Goal: Task Accomplishment & Management: Manage account settings

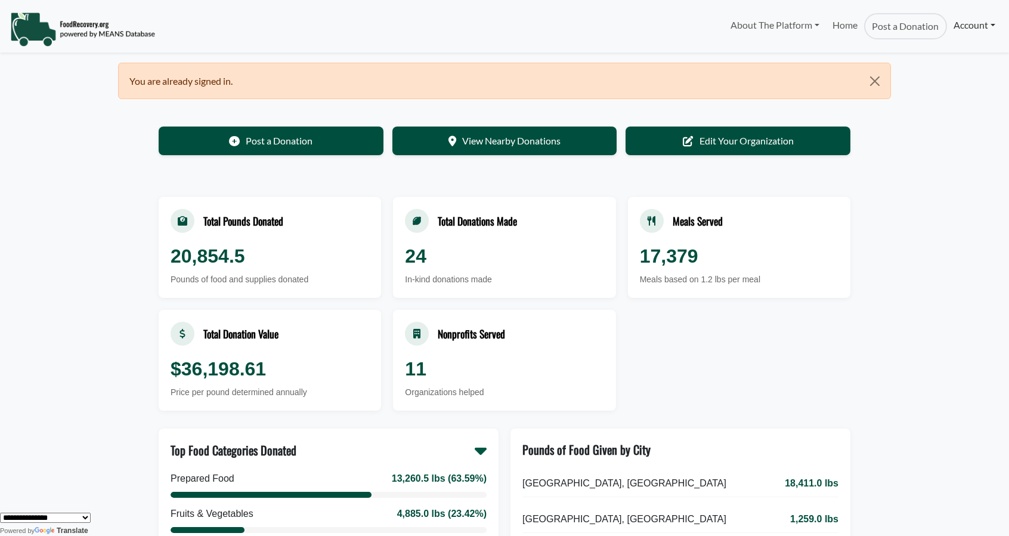
click at [973, 26] on link "Account" at bounding box center [974, 25] width 55 height 24
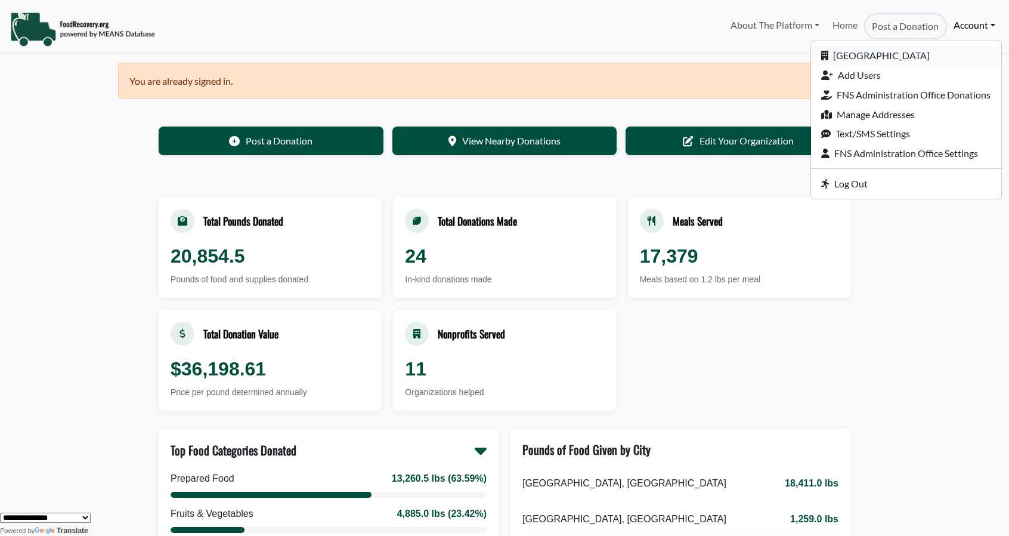
click at [860, 57] on link "[GEOGRAPHIC_DATA]" at bounding box center [906, 56] width 190 height 20
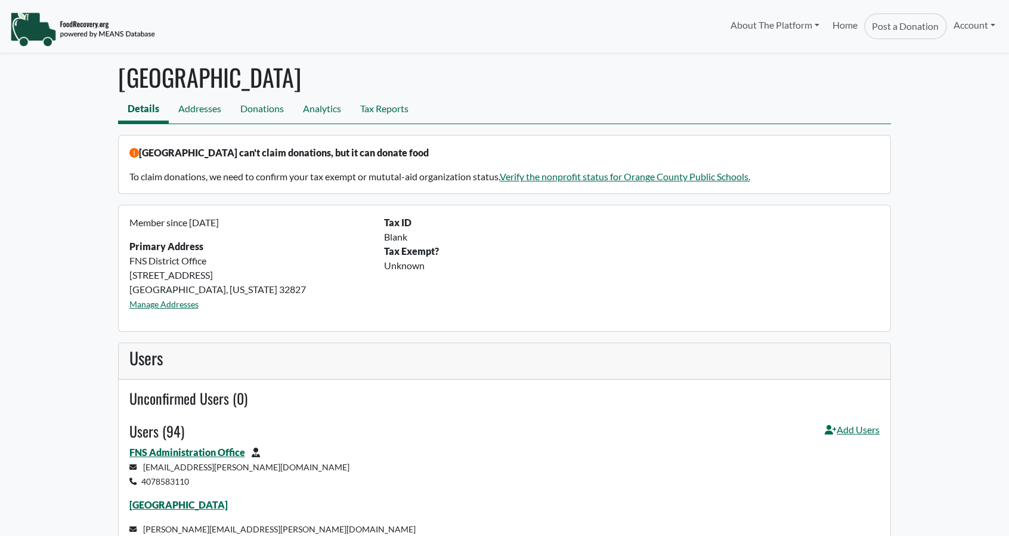
select select "Language Translate Widget"
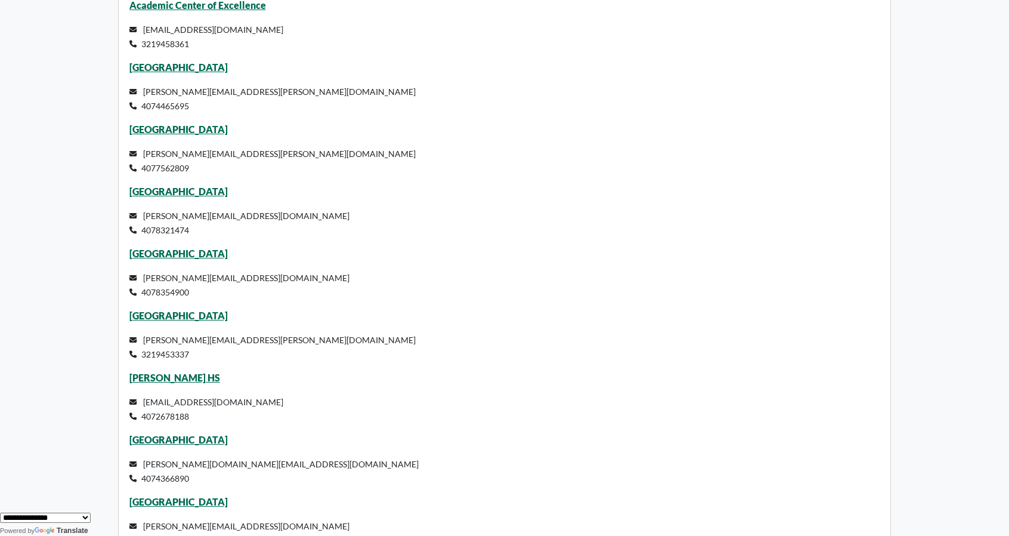
scroll to position [826, 0]
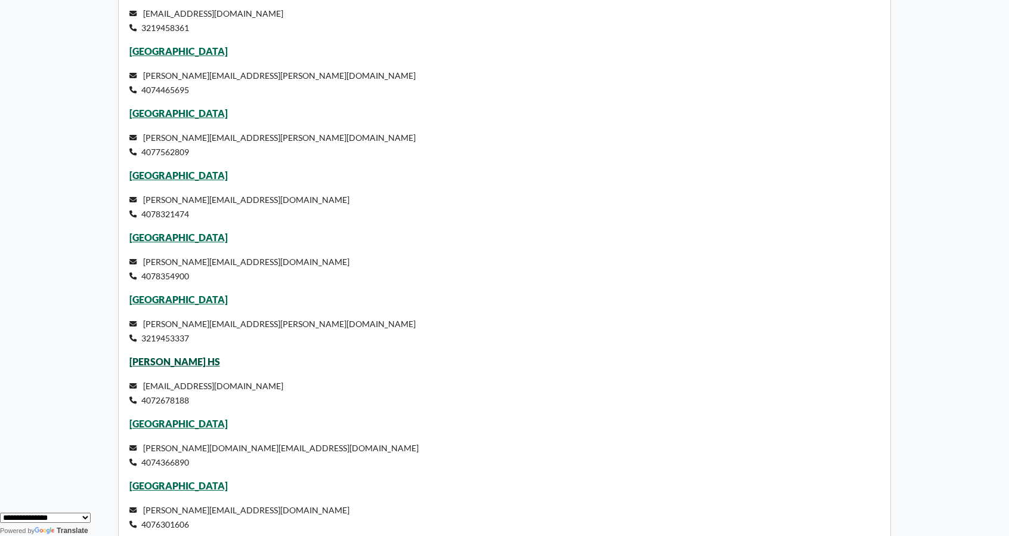
click at [153, 362] on link "Lake Nona HS" at bounding box center [174, 361] width 91 height 11
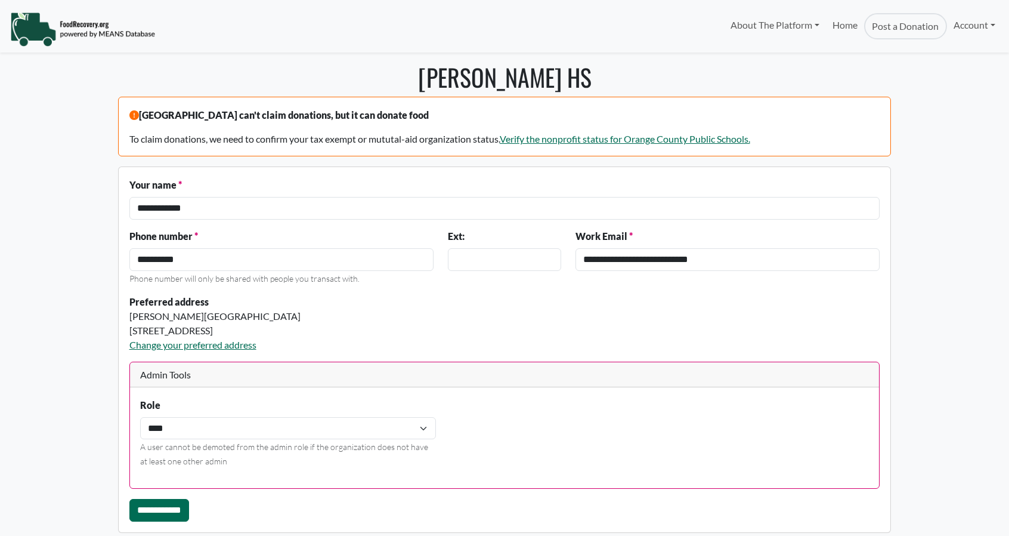
select select "Language Translate Widget"
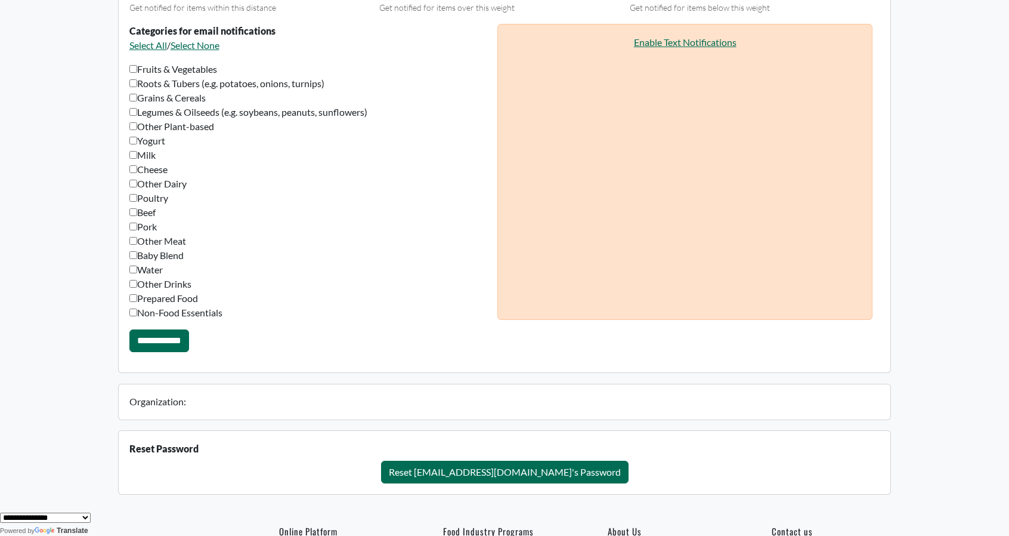
scroll to position [949, 0]
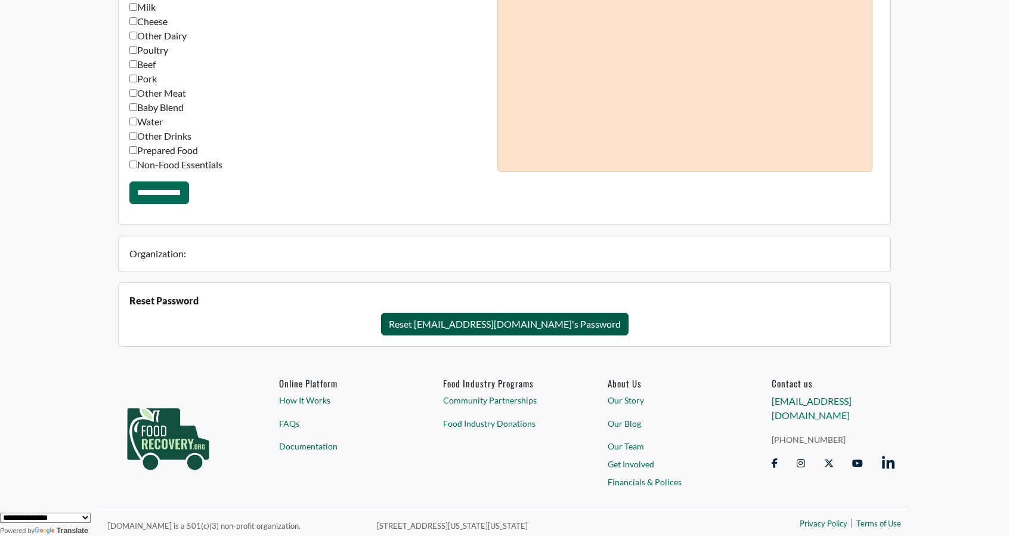
click at [521, 318] on button "Reset yaisyry.martinezvila@ocps.net's Password" at bounding box center [505, 324] width 248 height 23
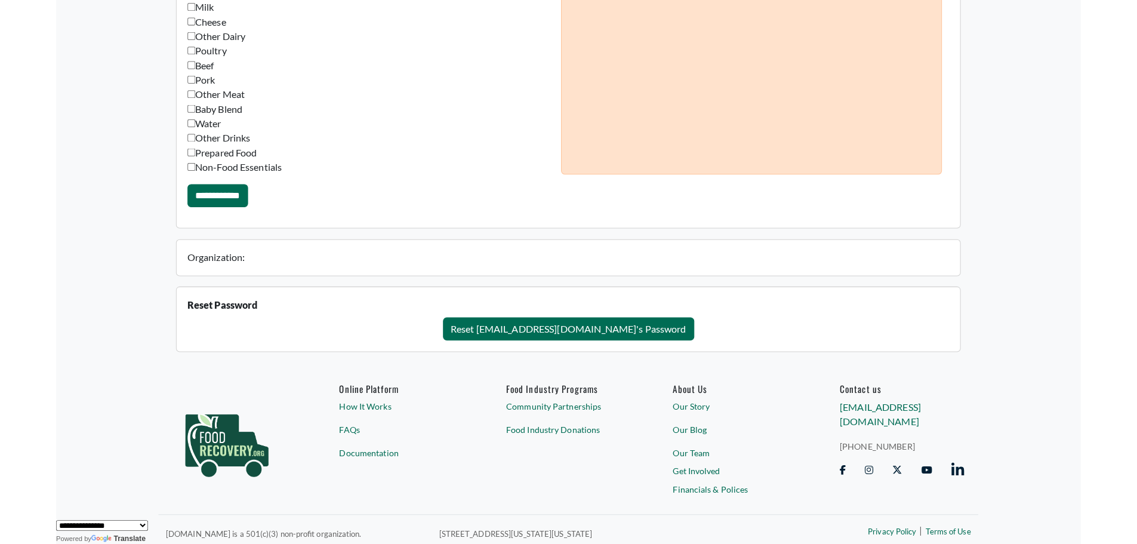
scroll to position [939, 0]
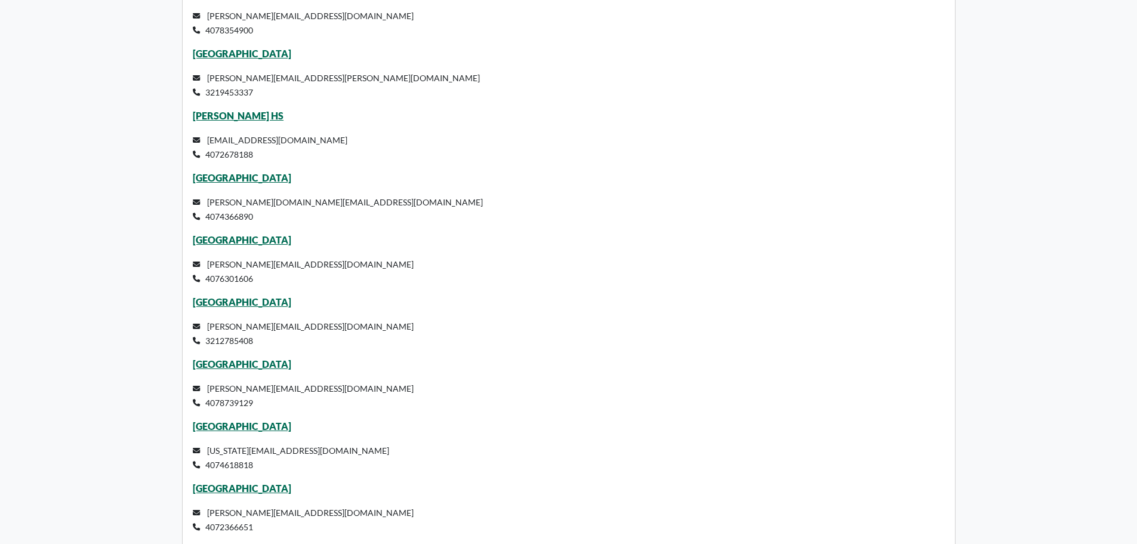
select select "Language Translate Widget"
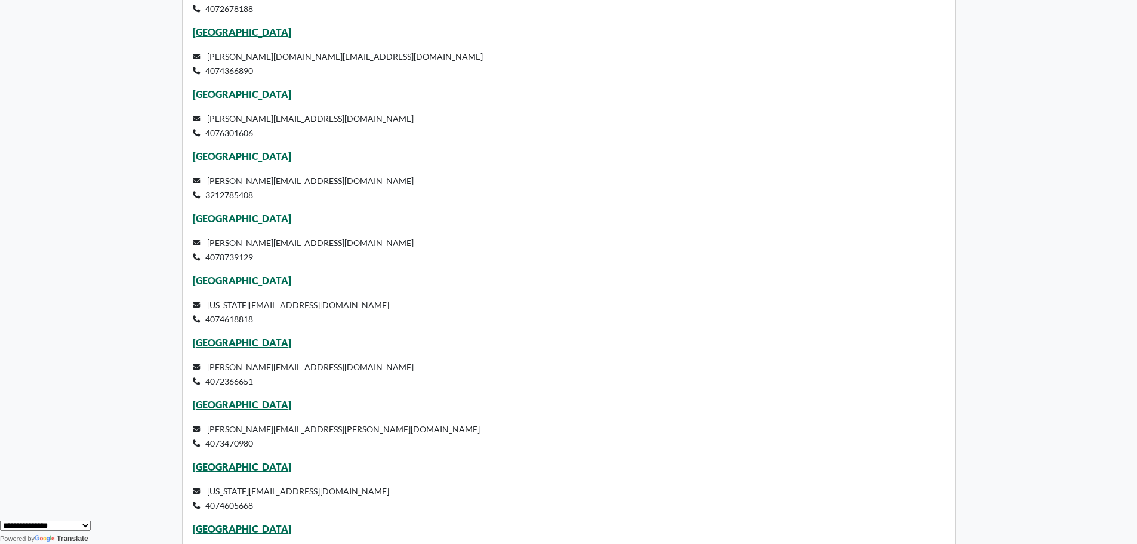
scroll to position [1239, 0]
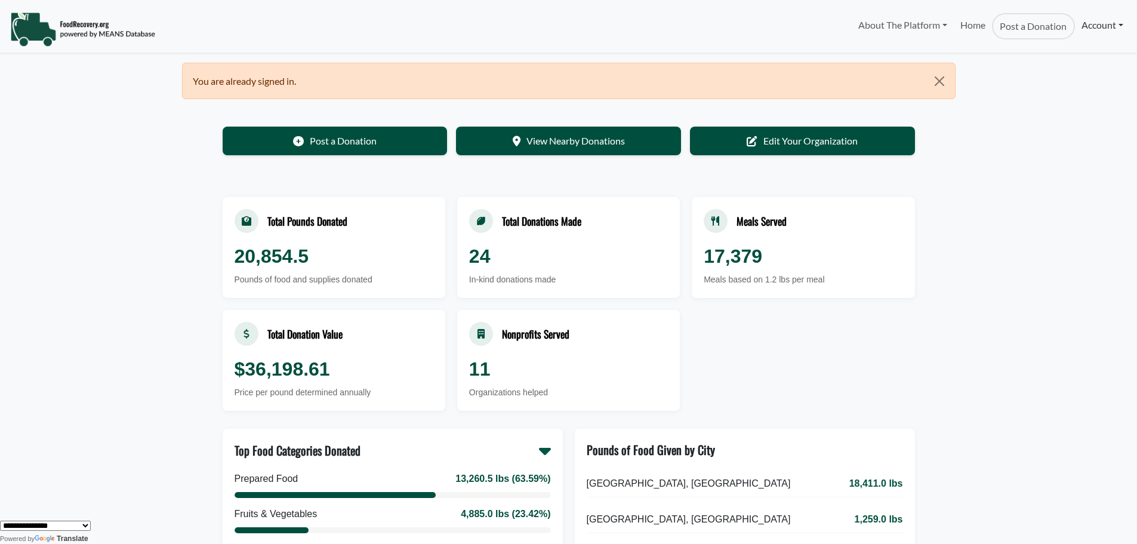
click at [1100, 24] on link "Account" at bounding box center [1102, 25] width 55 height 24
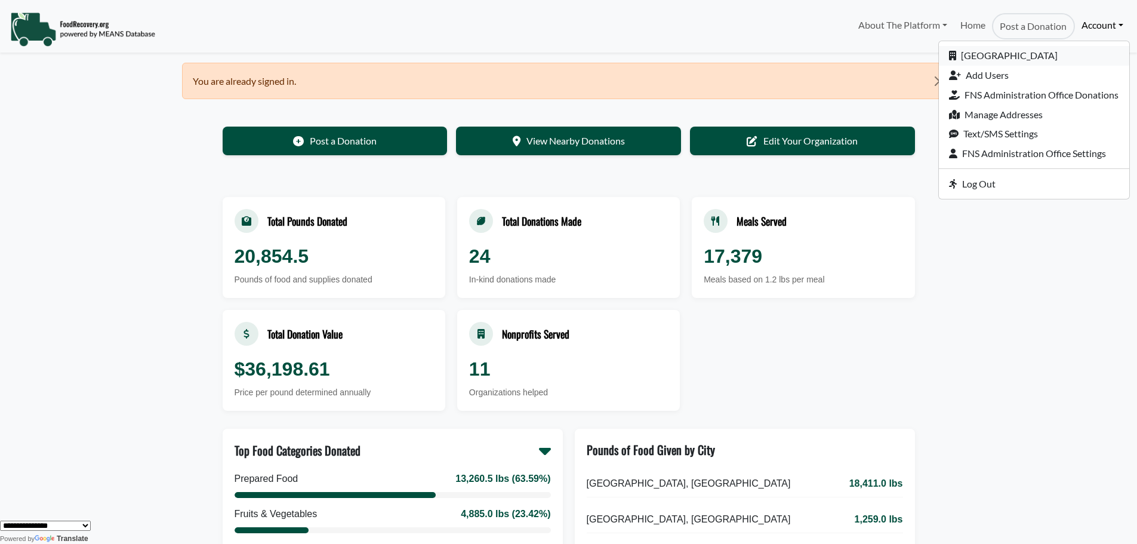
click at [1001, 57] on link "[GEOGRAPHIC_DATA]" at bounding box center [1033, 56] width 190 height 20
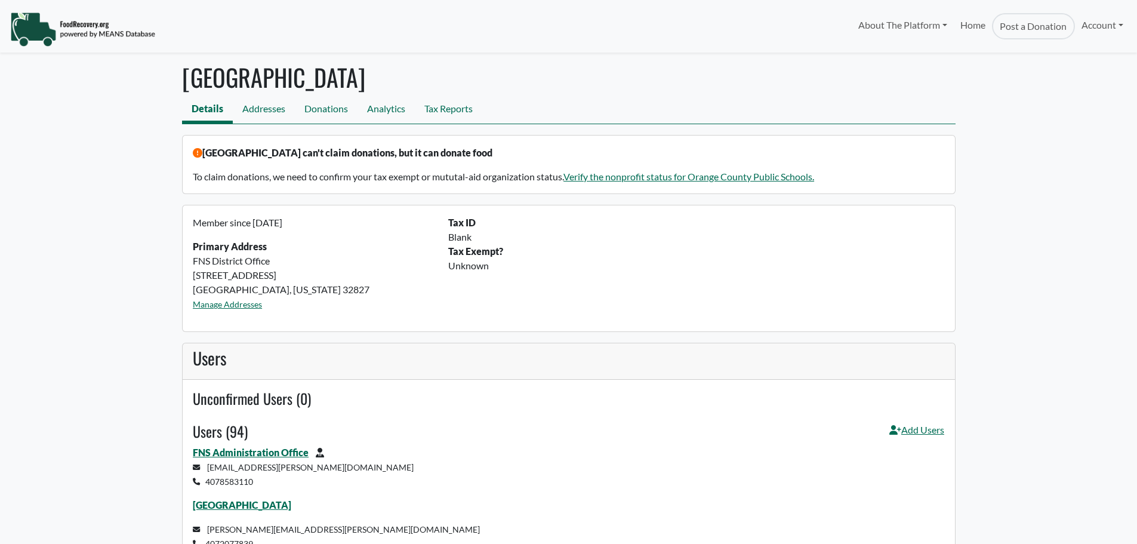
select select "Language Translate Widget"
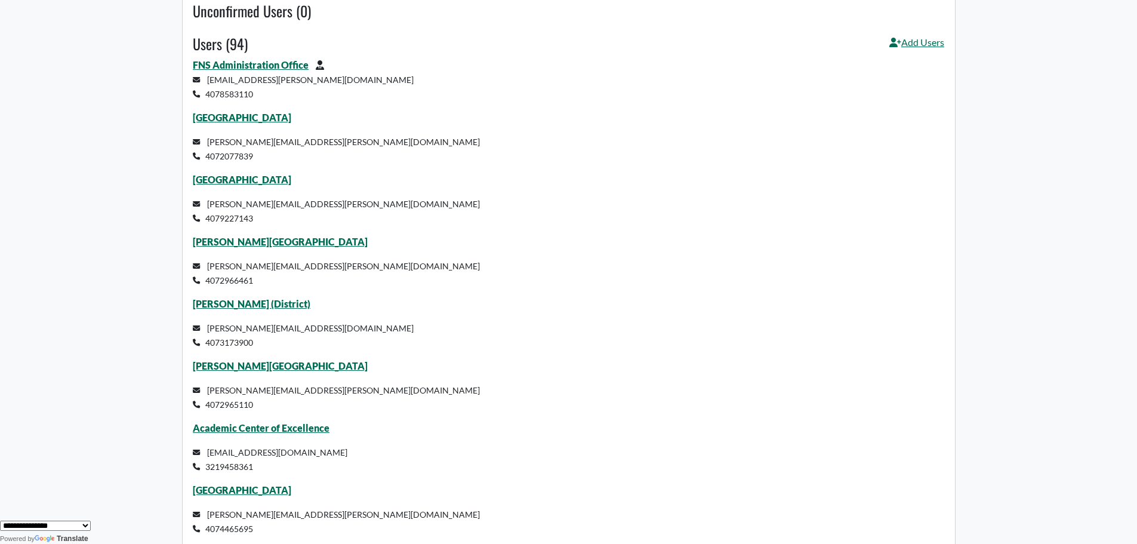
scroll to position [398, 0]
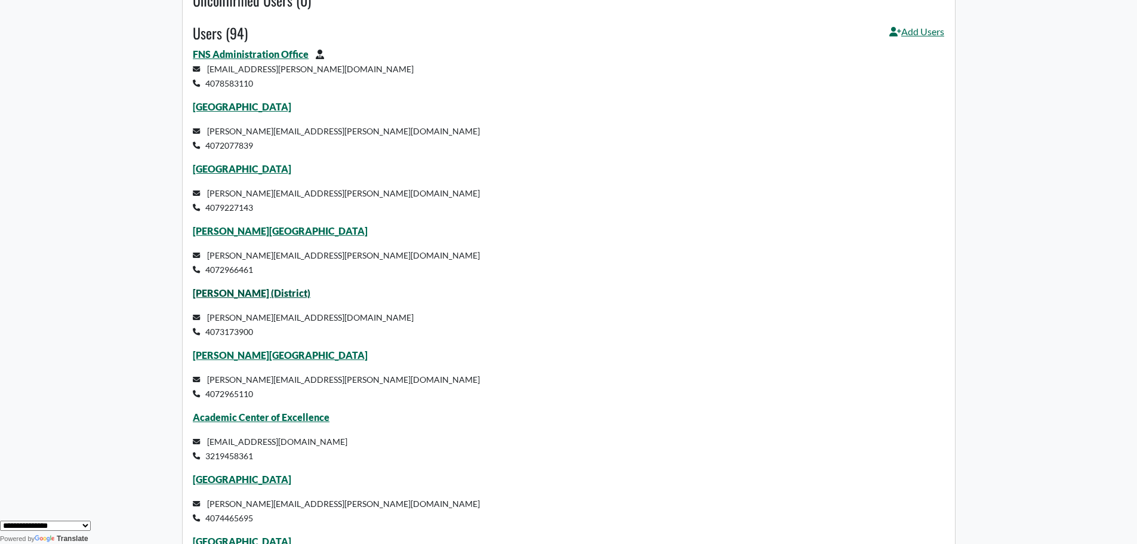
click at [216, 297] on link "[PERSON_NAME] (District)" at bounding box center [252, 292] width 118 height 11
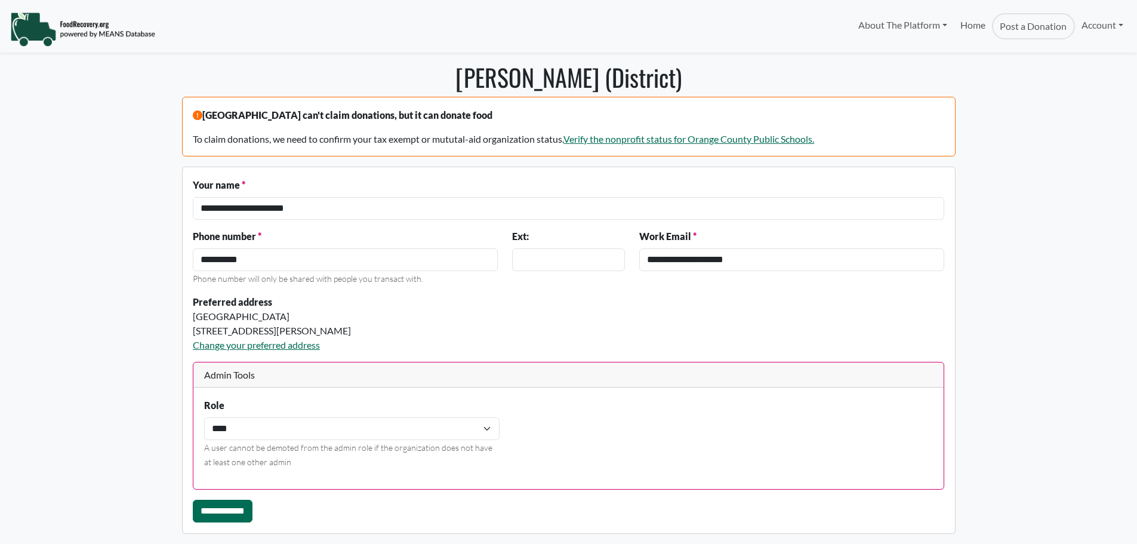
select select "Language Translate Widget"
click at [231, 349] on link "Change your preferred address" at bounding box center [256, 344] width 127 height 11
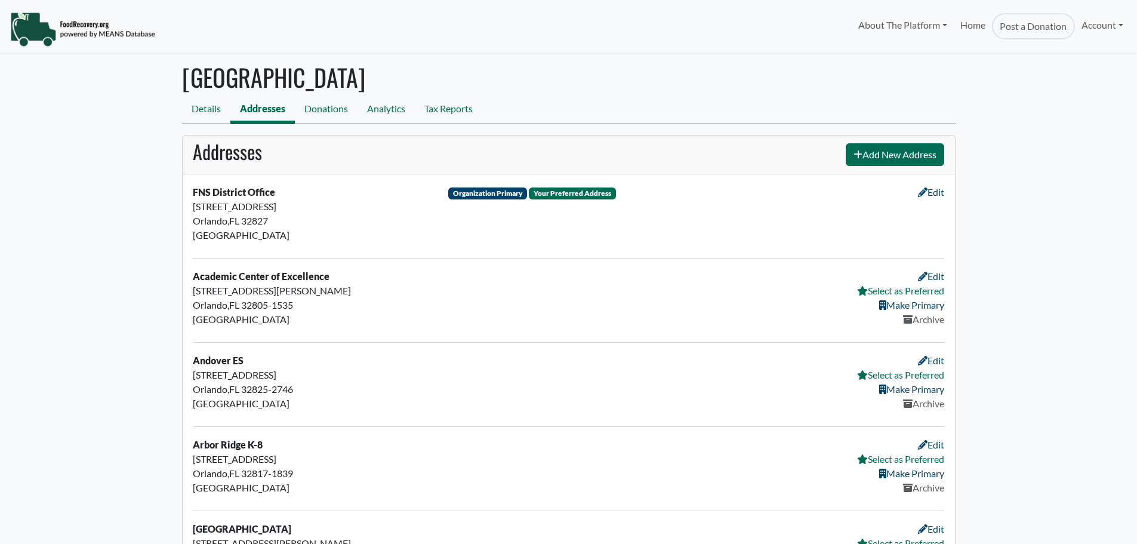
select select "Language Translate Widget"
click at [1046, 75] on body "About The Platform How It Works FAQs Documentation Home Post a Donation Account…" at bounding box center [568, 272] width 1137 height 544
click at [1097, 24] on link "Account" at bounding box center [1102, 25] width 55 height 24
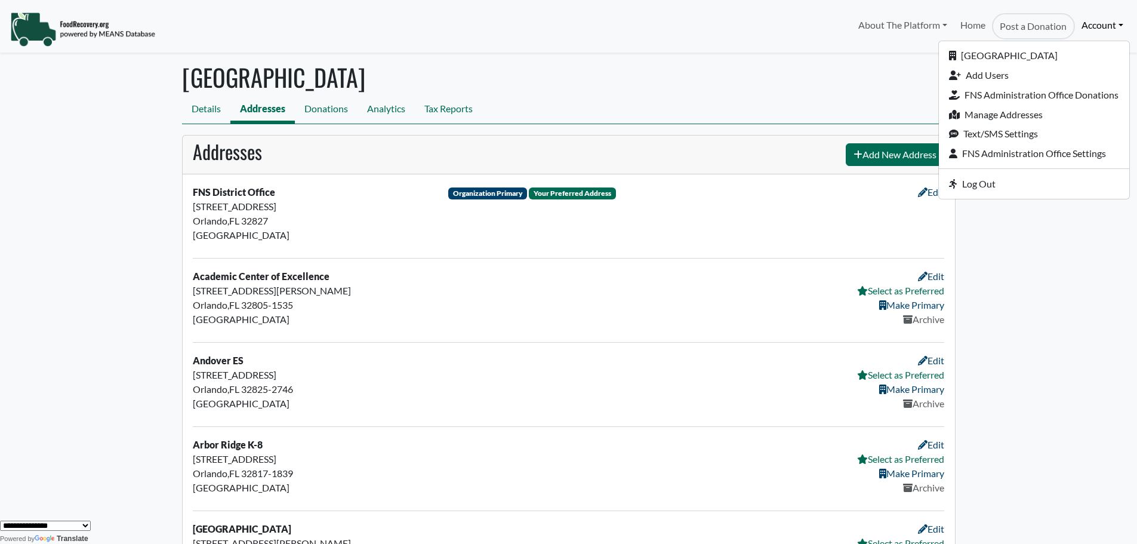
drag, startPoint x: 578, startPoint y: 52, endPoint x: 43, endPoint y: 43, distance: 535.2
click at [575, 52] on nav "About The Platform How It Works FAQs Documentation Home Post a Donation Account…" at bounding box center [568, 26] width 1137 height 53
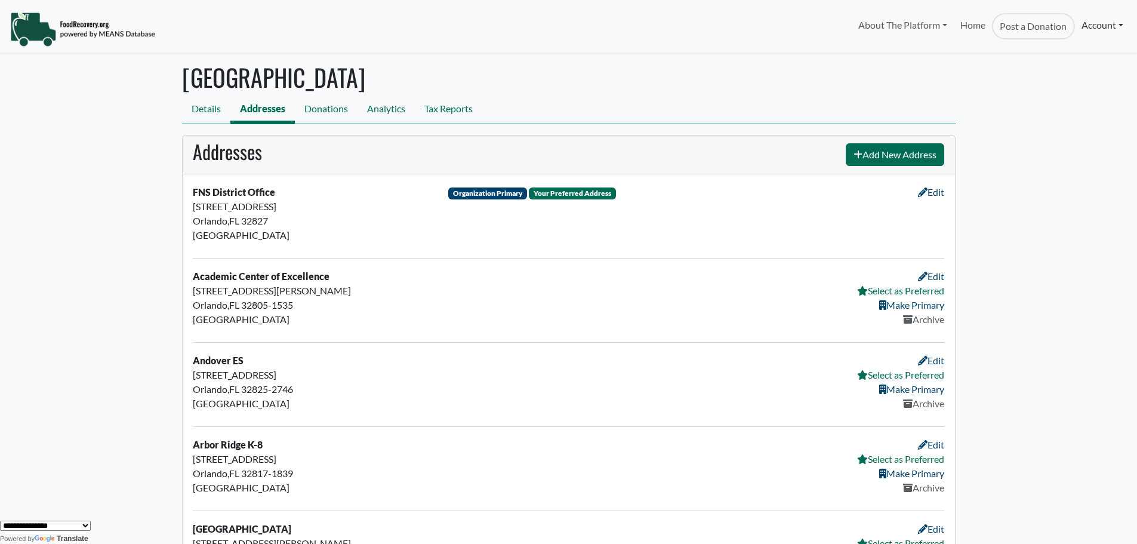
click at [1096, 31] on link "Account" at bounding box center [1102, 25] width 55 height 24
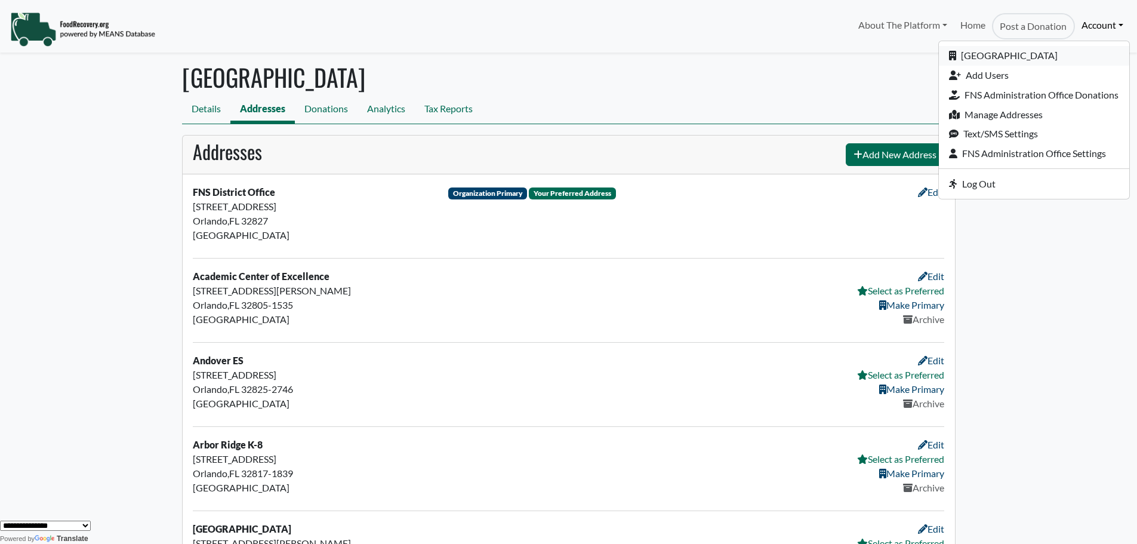
click at [1018, 55] on link "[GEOGRAPHIC_DATA]" at bounding box center [1033, 56] width 190 height 20
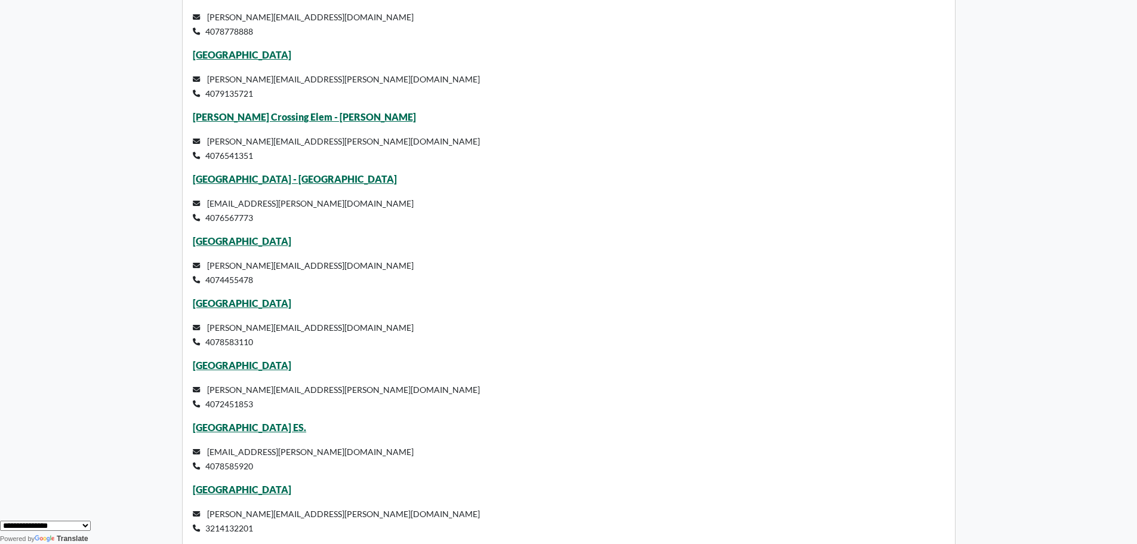
scroll to position [4408, 0]
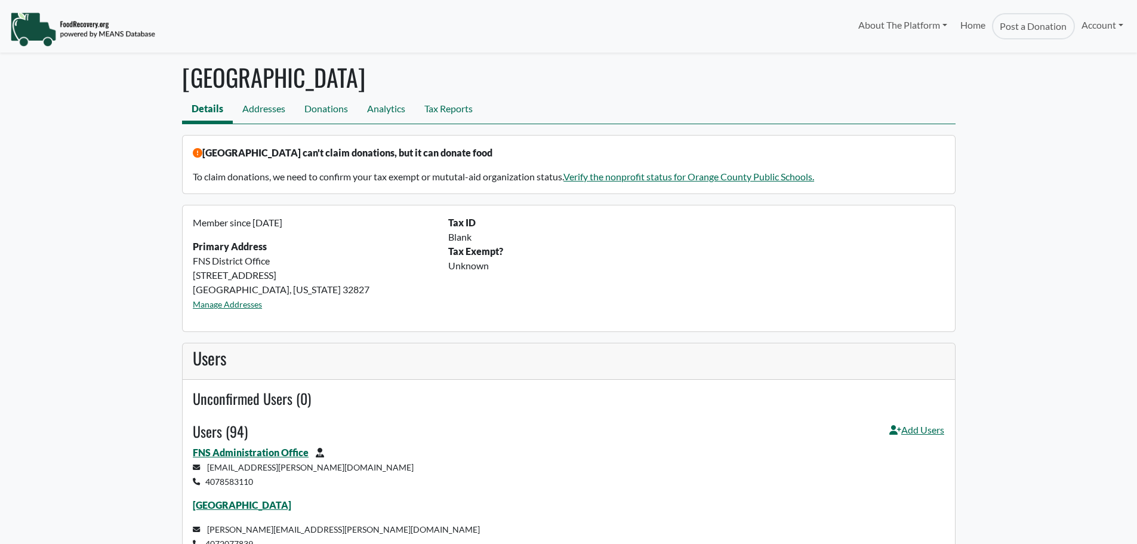
scroll to position [4408, 0]
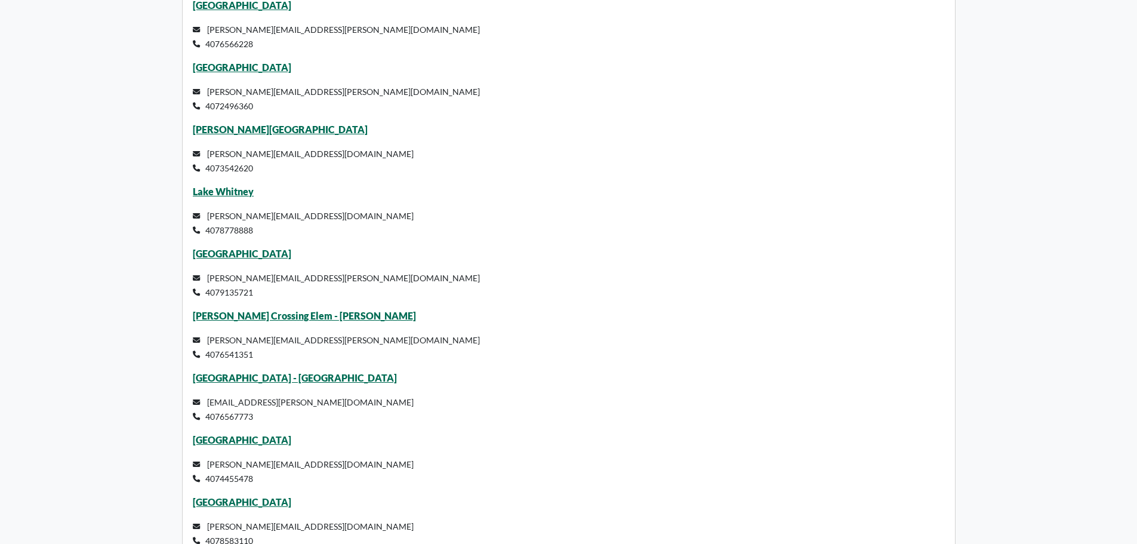
select select "Language Translate Widget"
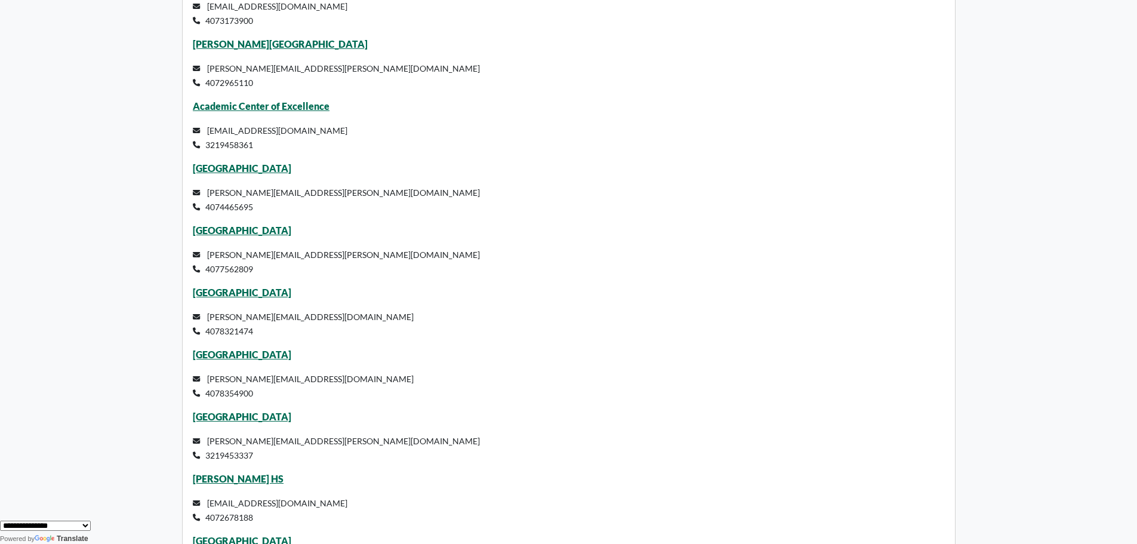
scroll to position [431, 0]
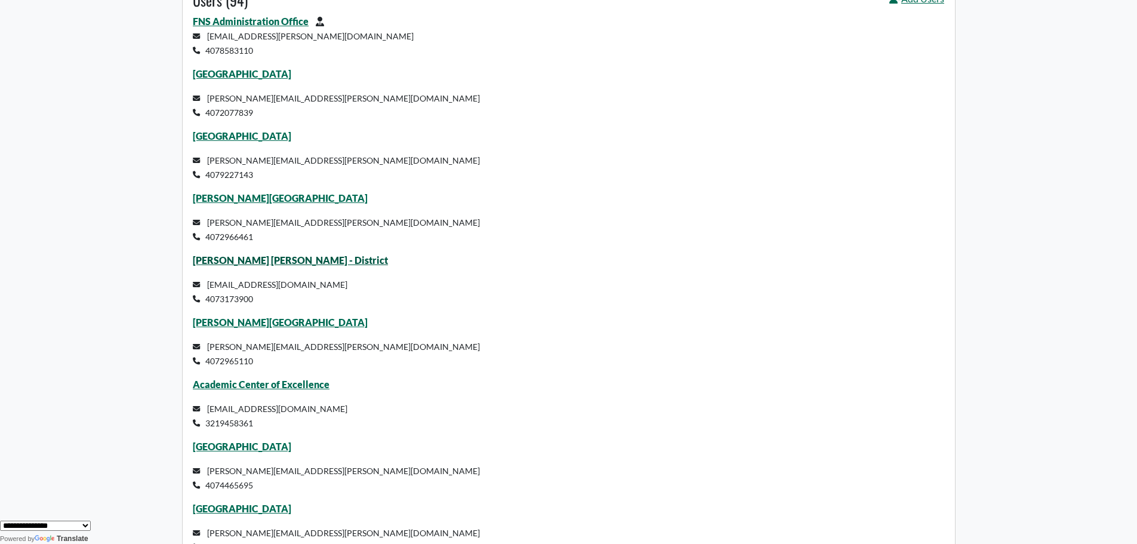
click at [264, 258] on link "[PERSON_NAME] [PERSON_NAME] - District" at bounding box center [290, 259] width 195 height 11
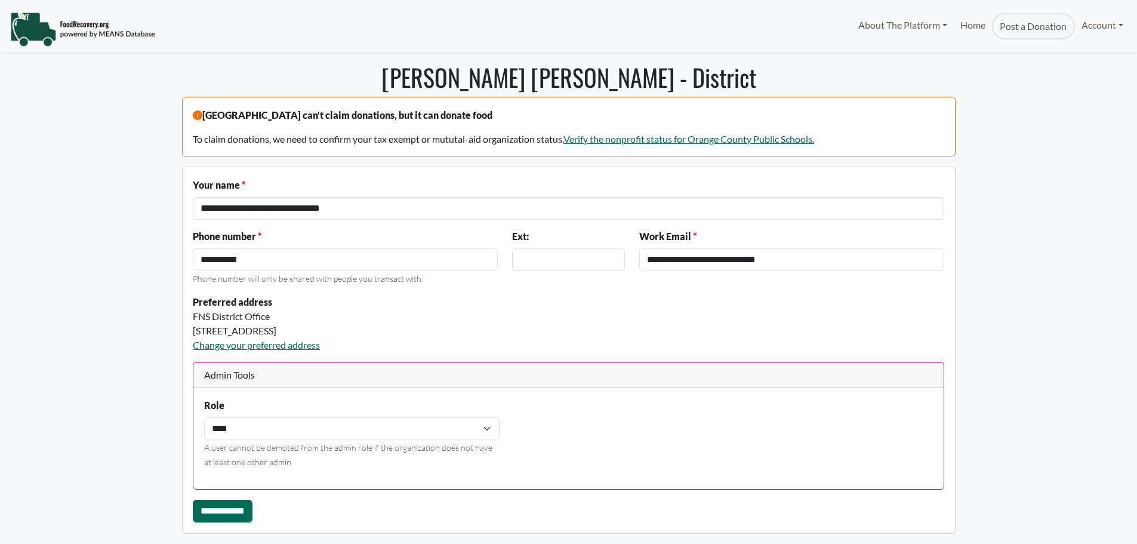
select select "Language Translate Widget"
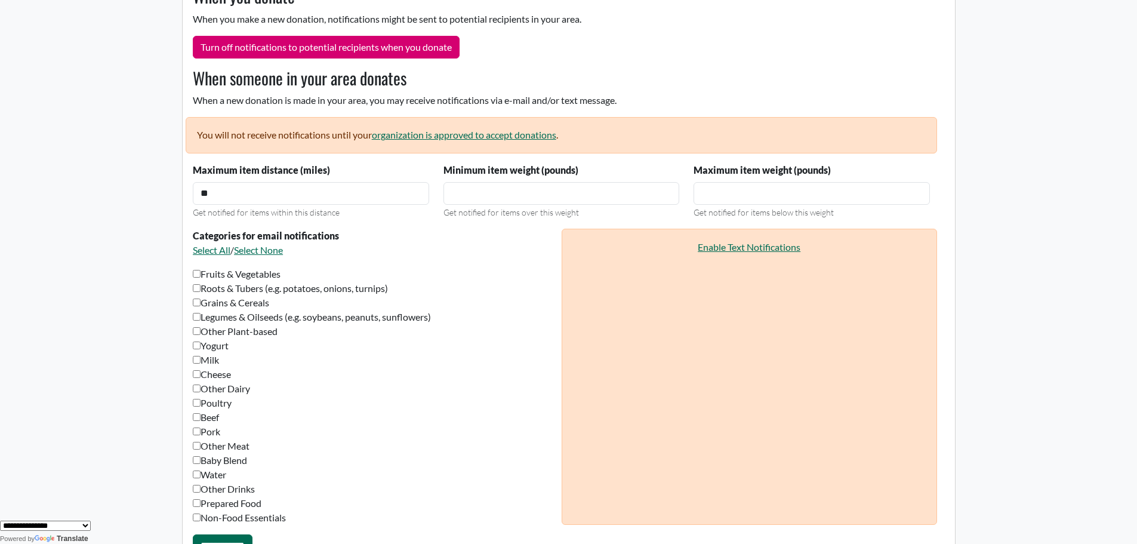
scroll to position [795, 0]
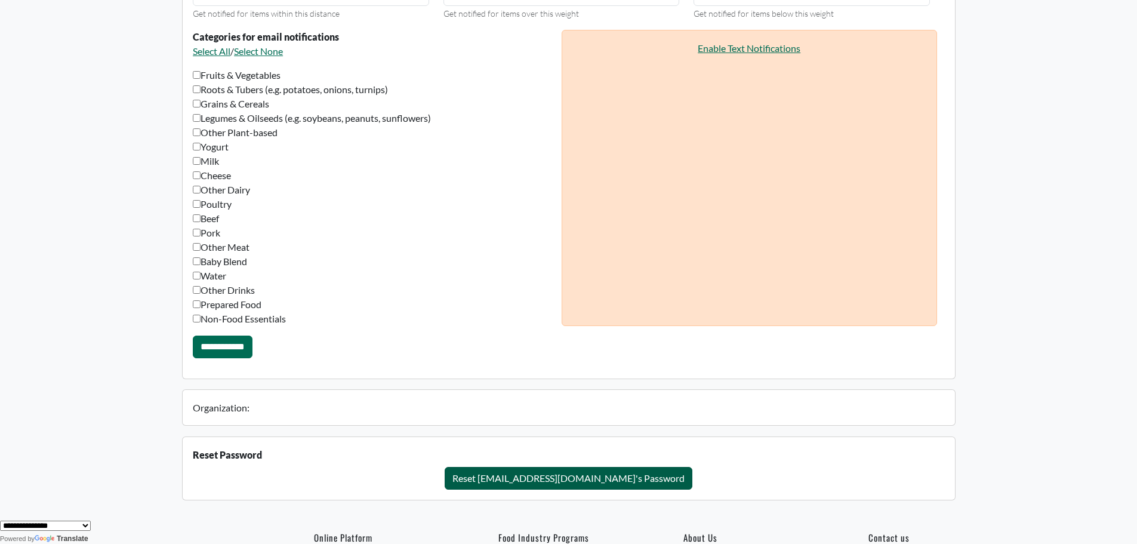
click at [536, 477] on button "Reset [EMAIL_ADDRESS][DOMAIN_NAME]'s Password" at bounding box center [568, 478] width 248 height 23
